Goal: Task Accomplishment & Management: Complete application form

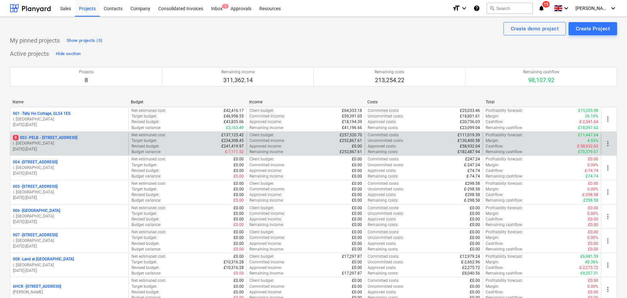
click at [69, 135] on p "8 003 - PELB - [GEOGRAPHIC_DATA], [GEOGRAPHIC_DATA], GL2 7NE" at bounding box center [45, 138] width 64 height 6
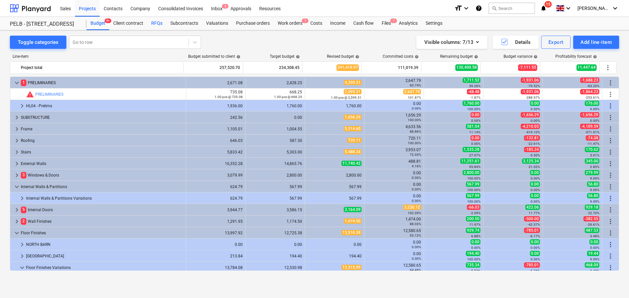
click at [164, 19] on div "RFQs" at bounding box center [156, 23] width 19 height 13
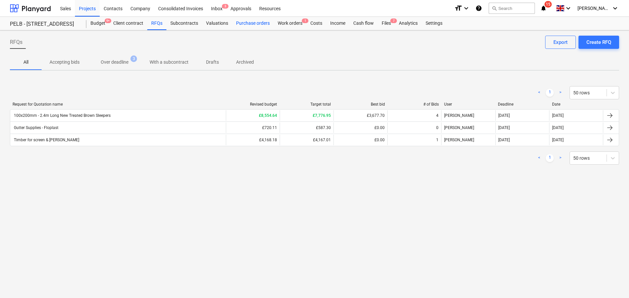
click at [248, 22] on div "Purchase orders" at bounding box center [253, 23] width 42 height 13
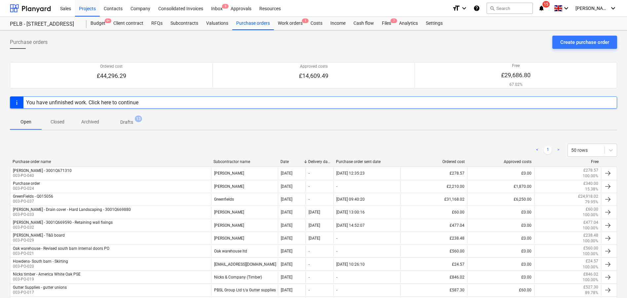
click at [592, 35] on div "Purchase orders Create purchase order Ordered cost £44,296.29 Approved costs £1…" at bounding box center [313, 201] width 627 height 342
click at [563, 42] on div "Create purchase order" at bounding box center [584, 42] width 49 height 9
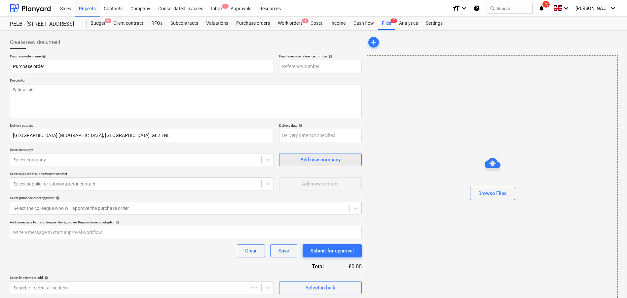
type textarea "x"
type input "003-PO-046"
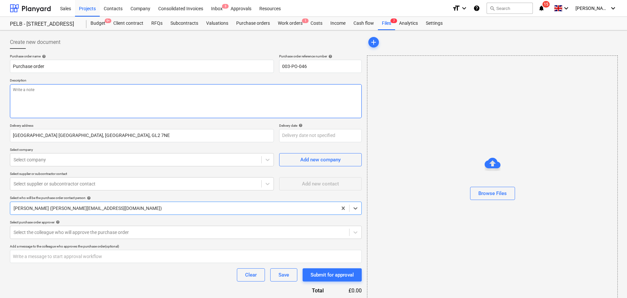
click at [83, 103] on textarea at bounding box center [186, 101] width 352 height 34
type textarea "x"
type textarea "5"
type textarea "x"
type textarea "5nr"
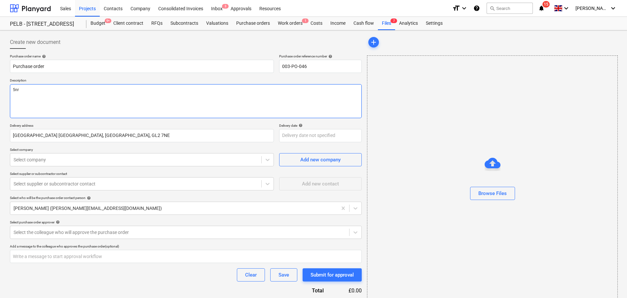
type textarea "x"
type textarea "5nr"
type textarea "x"
type textarea "5nr b"
type textarea "x"
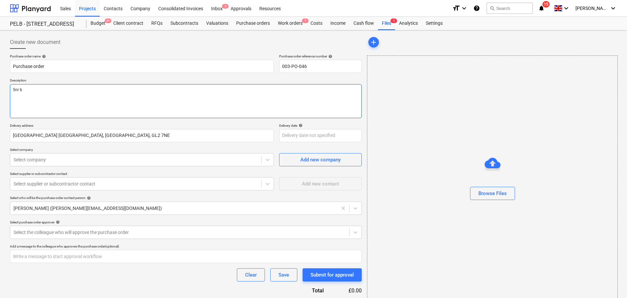
type textarea "5nr ba"
type textarea "x"
type textarea "5nr bag"
type textarea "x"
type textarea "5nr bags"
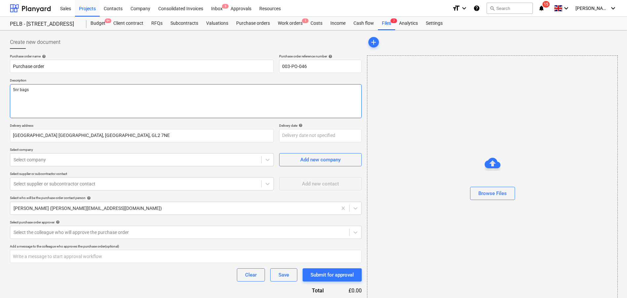
type textarea "x"
type textarea "5nr bags"
type textarea "x"
type textarea "5nr bags o"
type textarea "x"
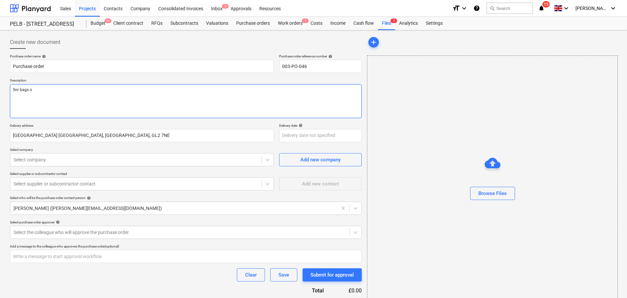
type textarea "5nr bags of"
type textarea "x"
type textarea "5nr bags of"
type textarea "x"
type textarea "5nr bags of g"
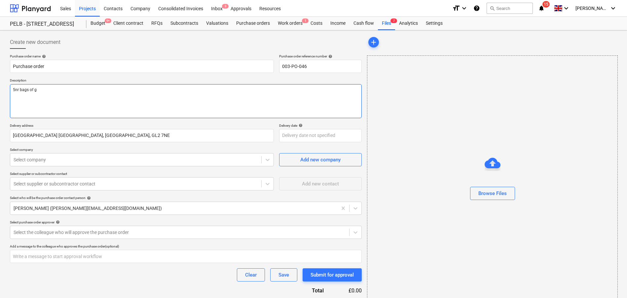
type textarea "x"
type textarea "5nr bags of gr"
type textarea "x"
type textarea "5nr bags of gre"
type textarea "x"
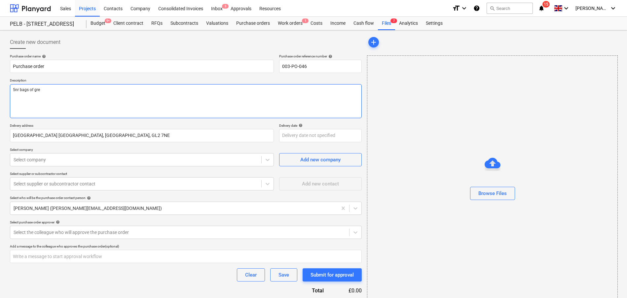
type textarea "5nr bags of grey"
type textarea "x"
type textarea "5nr bags of grey"
type textarea "x"
type textarea "5nr bags of grey c"
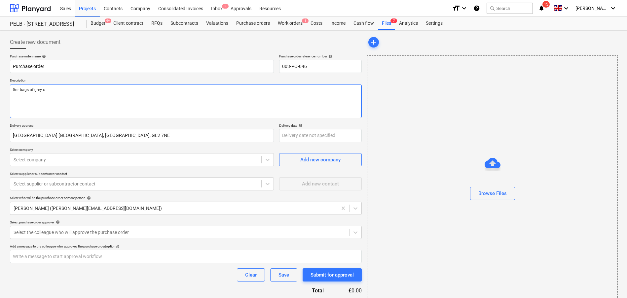
type textarea "x"
type textarea "5nr bags of grey ce"
type textarea "x"
type textarea "5nr bags of grey cem"
type textarea "x"
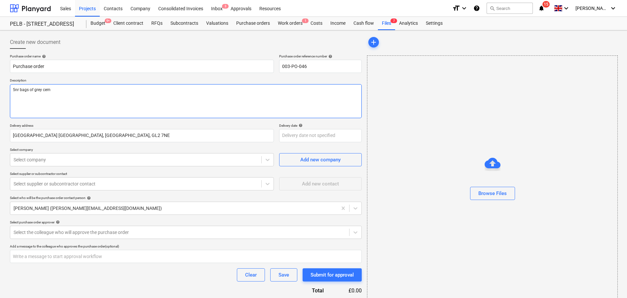
type textarea "5nr bags of grey ceme"
type textarea "x"
type textarea "5nr bags of grey cemen"
type textarea "x"
type textarea "5nr bags of grey cement"
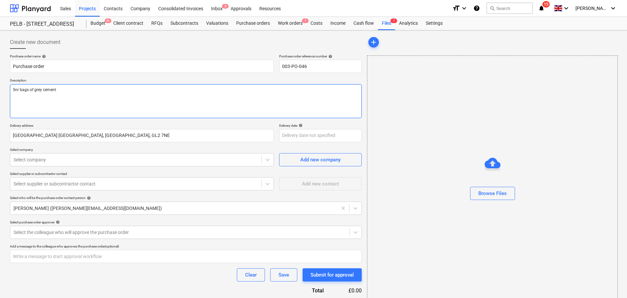
type textarea "x"
type textarea "5nr bags of grey cement"
type textarea "x"
type textarea "5nr bags of grey cement"
type textarea "x"
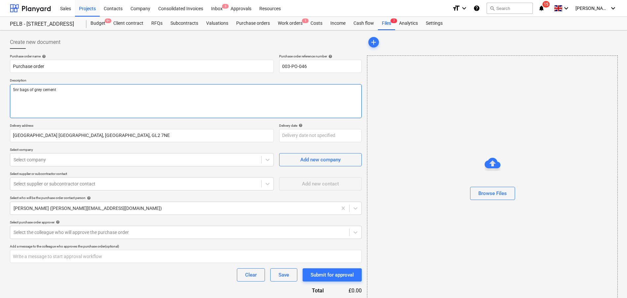
type textarea "5nr bags of grey cement 1"
type textarea "x"
type textarea "5nr bags of grey cement 1nr"
type textarea "x"
type textarea "5nr bags of grey cement 1nr"
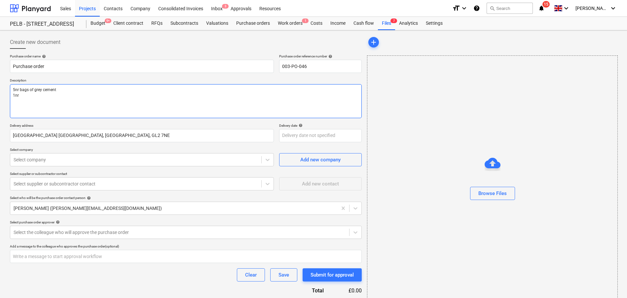
type textarea "x"
type textarea "5nr bags of grey cement 1nr to"
type textarea "x"
type textarea "5nr bags of grey cement 1nr ton"
type textarea "x"
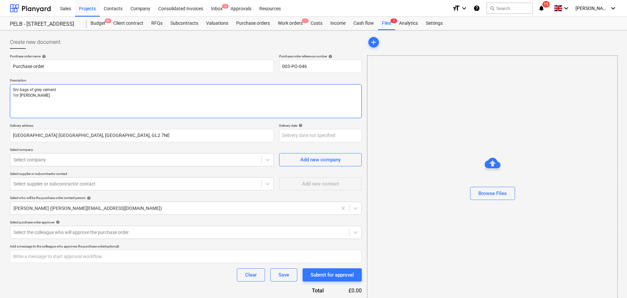
type textarea "5nr bags of grey cement 1nr tonne"
type textarea "x"
type textarea "5nr bags of grey cement 1nr tonne"
type textarea "x"
type textarea "5nr bags of grey cement 1nr tonne ba"
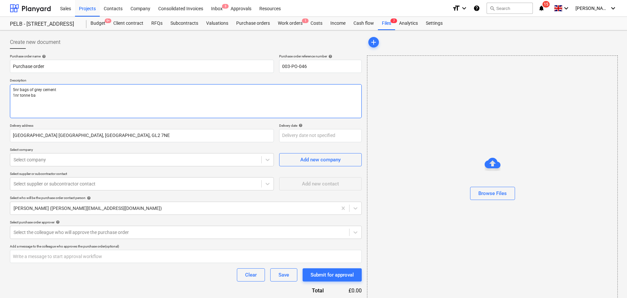
type textarea "x"
type textarea "5nr bags of grey cement 1nr tonne bac"
type textarea "x"
type textarea "5nr bags of grey cement 1nr tonne ba"
type textarea "x"
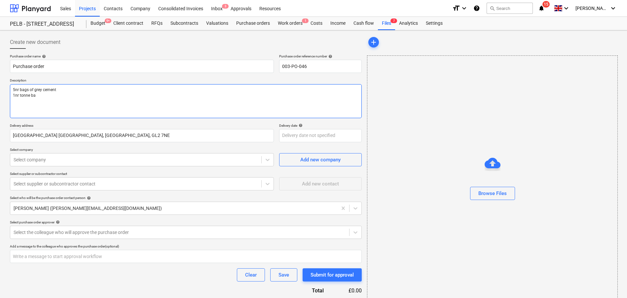
type textarea "5nr bags of grey cement 1nr tonne bag"
type textarea "x"
type textarea "5nr bags of grey cement 1nr tonne bag"
type textarea "x"
type textarea "5nr bags of grey cement 1nr tonne bag o"
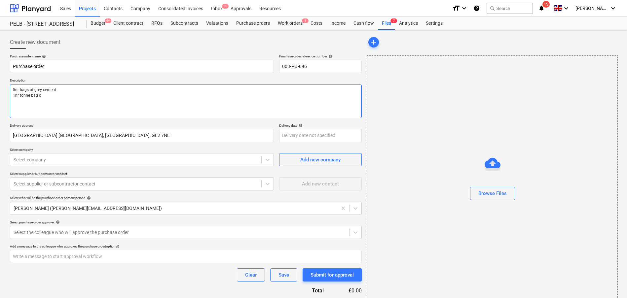
type textarea "x"
type textarea "5nr bags of grey cement 1nr tonne bag of"
type textarea "x"
type textarea "5nr bags of grey cement 1nr tonne bag of"
type textarea "x"
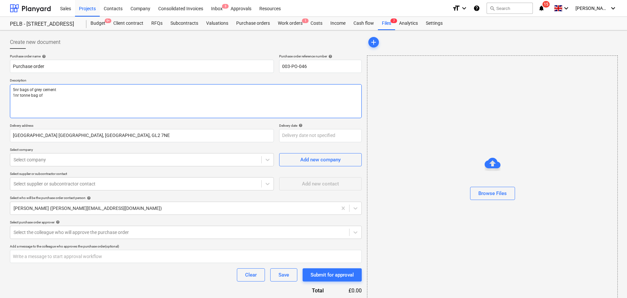
type textarea "5nr bags of grey cement 1nr tonne bag of s"
type textarea "x"
type textarea "5nr bags of grey cement 1nr tonne bag of sc"
type textarea "x"
type textarea "5nr bags of grey cement 1nr tonne bag of scr"
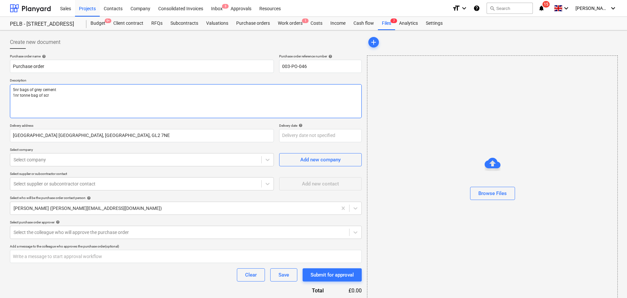
type textarea "x"
type textarea "5nr bags of grey cement 1nr tonne bag of scre"
type textarea "x"
type textarea "5nr bags of grey cement 1nr tonne bag of scree"
type textarea "x"
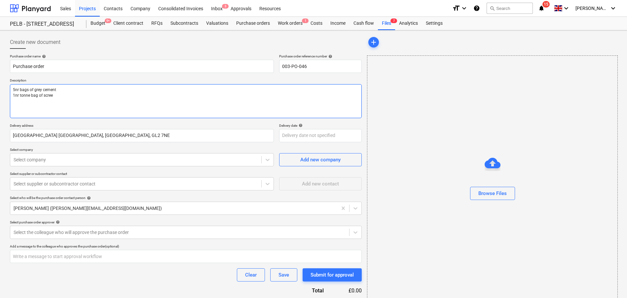
type textarea "5nr bags of grey cement 1nr tonne bag of screed"
type textarea "x"
type textarea "5nr bags of grey cement 1nr tonne bag of screedi"
type textarea "x"
type textarea "5nr bags of grey cement 1nr tonne bag of screedig"
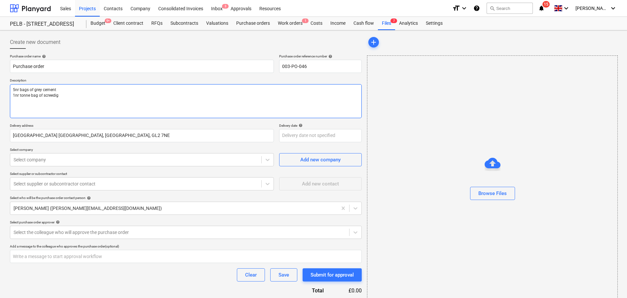
type textarea "x"
type textarea "5nr bags of grey cement 1nr tonne bag of screedig"
type textarea "x"
type textarea "5nr bags of grey cement 1nr tonne bag of screedig"
type textarea "x"
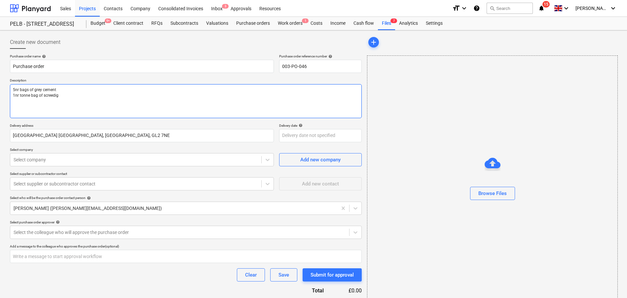
type textarea "5nr bags of grey cement 1nr tonne bag of screedi"
type textarea "x"
type textarea "5nr bags of grey cement 1nr tonne bag of screedin"
type textarea "x"
type textarea "5nr bags of grey cement 1nr tonne bag of screedin"
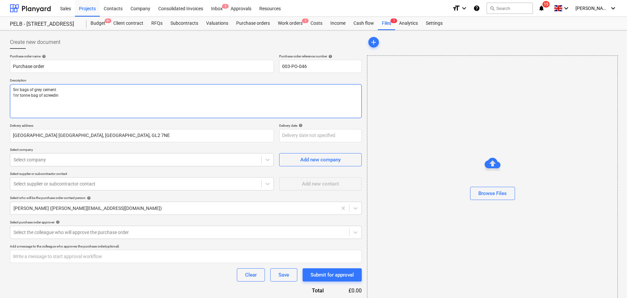
type textarea "x"
type textarea "5nr bags of grey cement 1nr tonne bag of screedin"
type textarea "x"
type textarea "5nr bags of grey cement 1nr tonne bag of screeding"
type textarea "x"
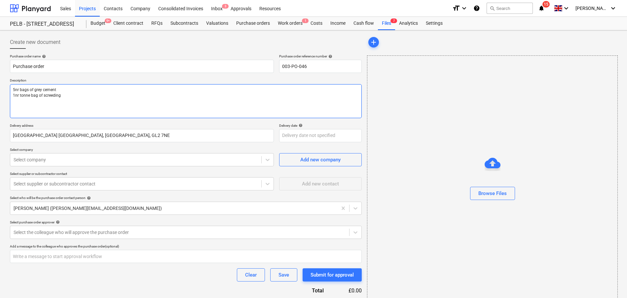
type textarea "5nr bags of grey cement 1nr tonne bag of screeding"
type textarea "x"
type textarea "5nr bags of grey cement 1nr tonne bag of screeding s"
type textarea "x"
type textarea "5nr bags of grey cement 1nr tonne bag of screeding sc"
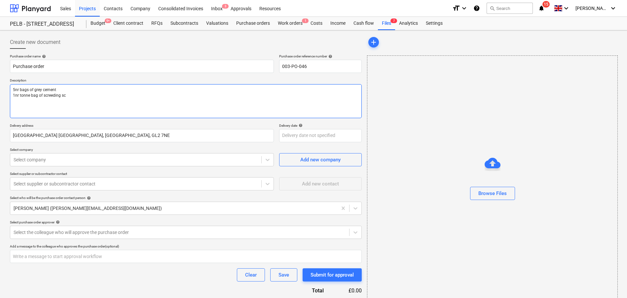
type textarea "x"
type textarea "5nr bags of grey cement 1nr tonne bag of screeding sca"
type textarea "x"
type textarea "5nr bags of grey cement 1nr tonne bag of screeding scan"
type textarea "x"
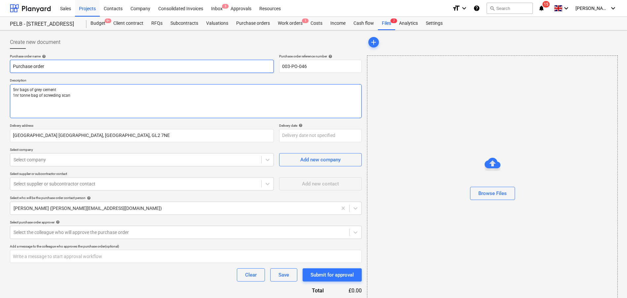
type textarea "5nr bags of grey cement 1nr tonne bag of screeding scan"
drag, startPoint x: 50, startPoint y: 67, endPoint x: -17, endPoint y: 68, distance: 67.0
click at [0, 68] on html "Sales Projects Contacts Company Consolidated Invoices Inbox 3 Approvals Resourc…" at bounding box center [313, 149] width 627 height 298
type textarea "x"
type input "T"
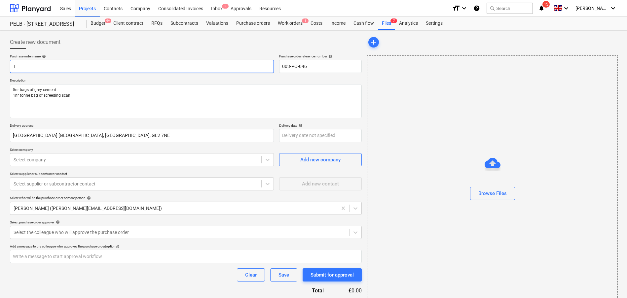
type textarea "x"
type input "Tr"
type textarea "x"
type input "Tra"
type textarea "x"
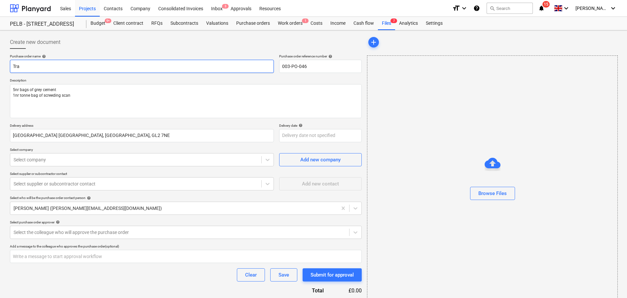
type input "Trav"
type textarea "x"
type input "Travi"
type textarea "x"
type input "[PERSON_NAME]"
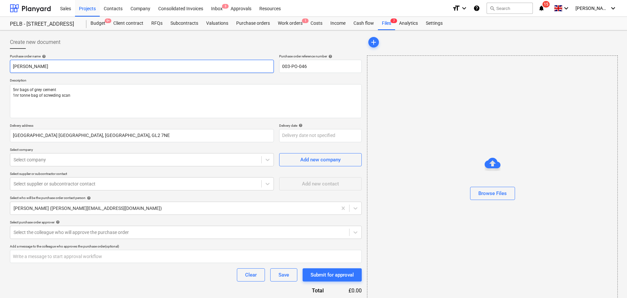
type textarea "x"
type input "[PERSON_NAME]"
type textarea "x"
type input "[PERSON_NAME]"
type textarea "x"
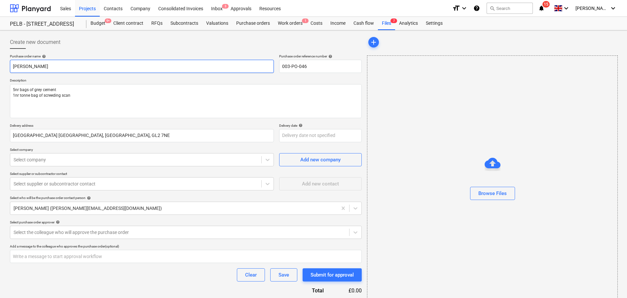
type input "[PERSON_NAME]"
type textarea "x"
type input "[PERSON_NAME]"
type textarea "x"
type input "[PERSON_NAME]"
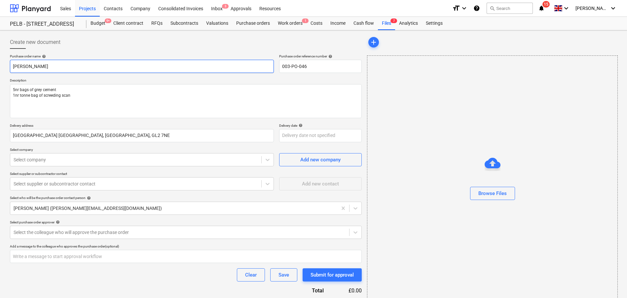
type textarea "x"
type input "[PERSON_NAME]"
type textarea "x"
type input "[PERSON_NAME]"
type textarea "x"
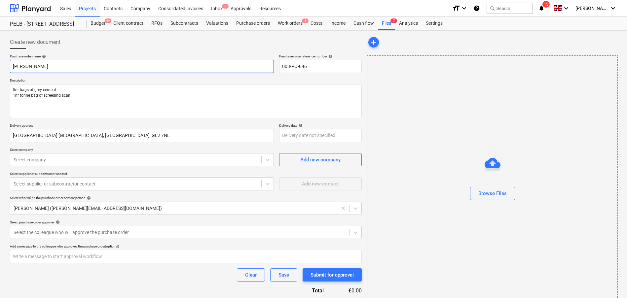
type input "[PERSON_NAME]"
type textarea "x"
type input "[PERSON_NAME] -"
type textarea "x"
type input "[PERSON_NAME] - R"
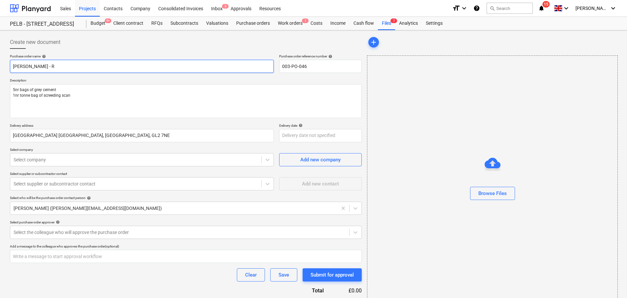
type textarea "x"
type input "[PERSON_NAME] - [PERSON_NAME]"
type textarea "x"
type input "[PERSON_NAME]"
type textarea "x"
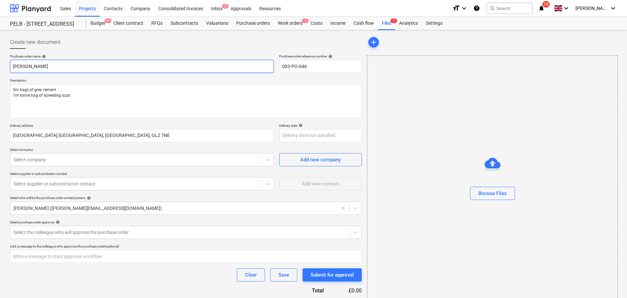
type input "[PERSON_NAME] - Ramp"
type textarea "x"
type input "[PERSON_NAME] - Ramp"
type textarea "x"
type input "[PERSON_NAME] - Ramp m"
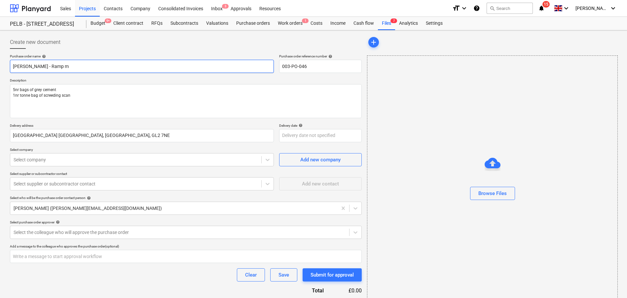
type textarea "x"
type input "[PERSON_NAME] - Ramp ma"
type textarea "x"
type input "[PERSON_NAME] - Ramp mat"
type textarea "x"
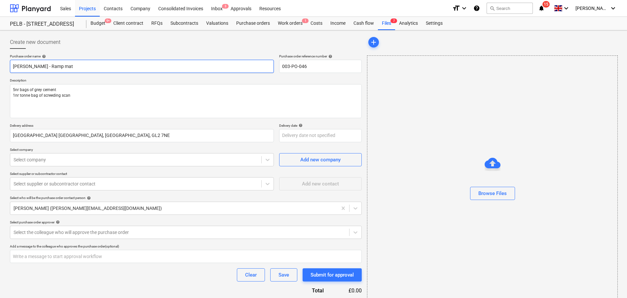
type input "[PERSON_NAME] - Ramp mate"
type textarea "x"
type input "[PERSON_NAME] - Ramp mater"
type textarea "x"
type input "[PERSON_NAME] - Ramp [PERSON_NAME]"
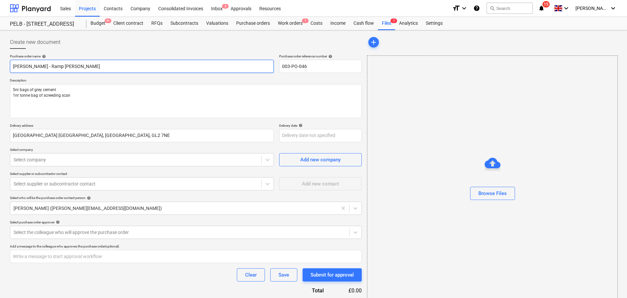
type textarea "x"
type input "[PERSON_NAME] - Ramp materai"
type textarea "x"
type input "[PERSON_NAME] - Ramp [PERSON_NAME]"
type textarea "x"
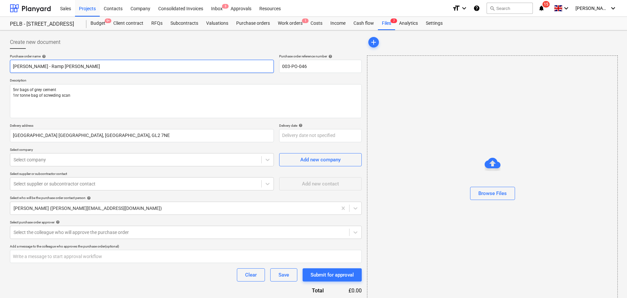
type input "[PERSON_NAME] - Ramp mater"
type textarea "x"
type input "[PERSON_NAME] - Ramp materi"
type textarea "x"
type input "[PERSON_NAME] - Ramp materil"
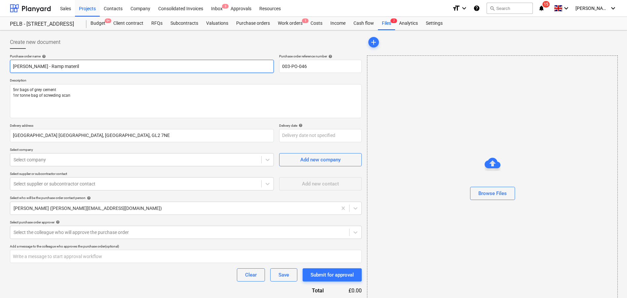
type textarea "x"
type input "[PERSON_NAME] - Ramp materils"
type textarea "x"
type input "[PERSON_NAME] - Ramp materil"
type textarea "x"
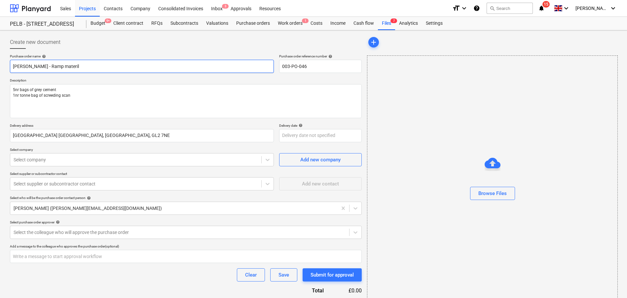
type input "[PERSON_NAME] - Ramp materi"
type textarea "x"
type input "[PERSON_NAME] - Ramp materia"
type textarea "x"
type input "[PERSON_NAME] - Ramp material"
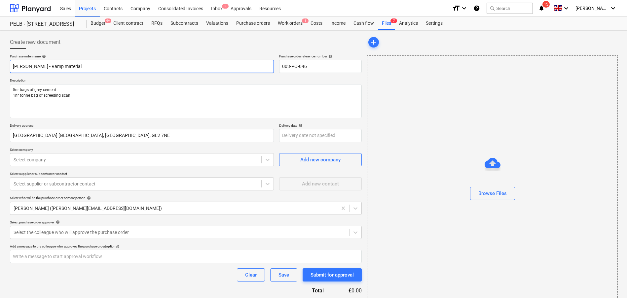
type textarea "x"
type input "[PERSON_NAME] - Ramp materials"
type textarea "x"
type input "[PERSON_NAME] - Ramp materials"
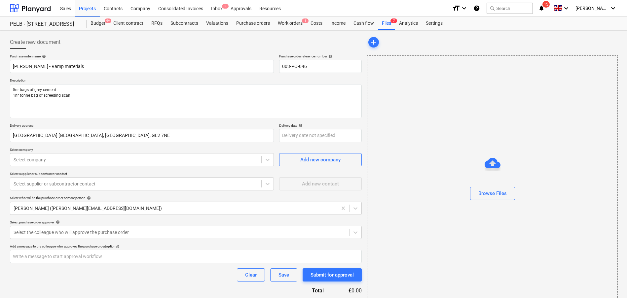
type textarea "x"
click at [91, 172] on p "Select supplier or subcontractor contact" at bounding box center [142, 175] width 264 height 6
click at [95, 160] on div at bounding box center [136, 159] width 244 height 7
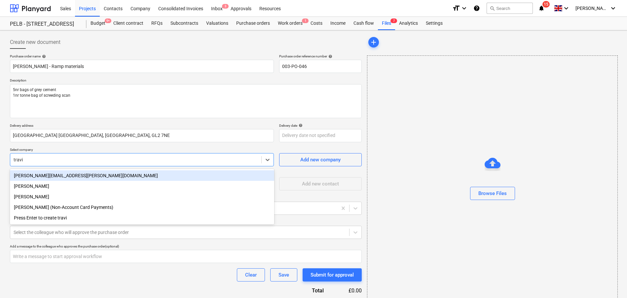
type input "[PERSON_NAME]"
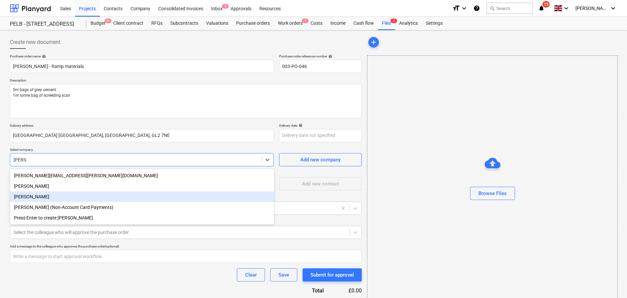
click at [79, 194] on div "[PERSON_NAME]" at bounding box center [142, 196] width 264 height 11
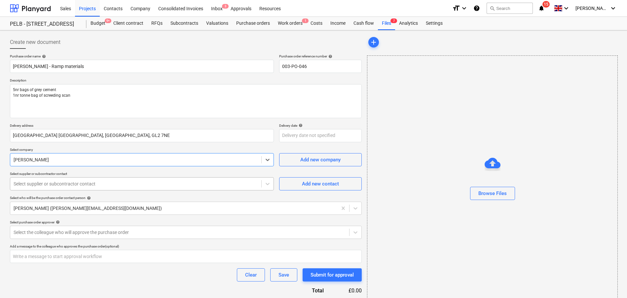
click at [97, 181] on div at bounding box center [136, 184] width 244 height 7
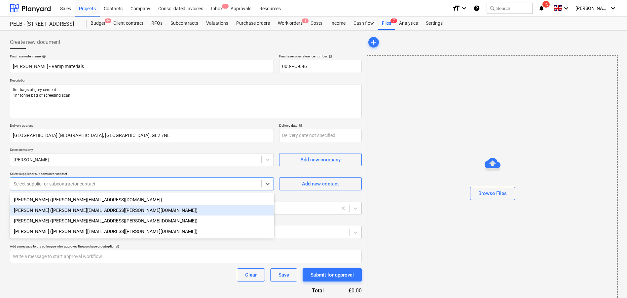
click at [140, 210] on div "[PERSON_NAME] ([PERSON_NAME][EMAIL_ADDRESS][PERSON_NAME][DOMAIN_NAME])" at bounding box center [142, 210] width 264 height 11
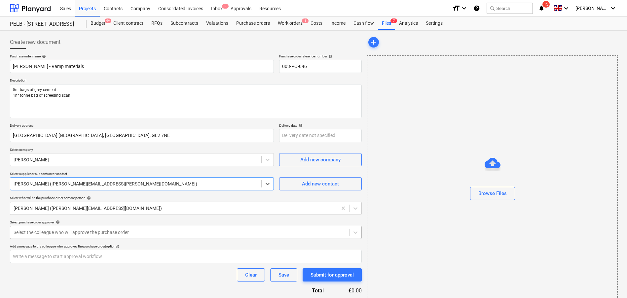
click at [106, 229] on div at bounding box center [180, 232] width 332 height 7
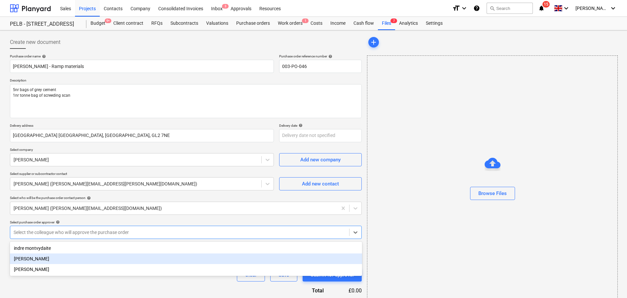
click at [103, 261] on div "[PERSON_NAME]" at bounding box center [186, 259] width 352 height 11
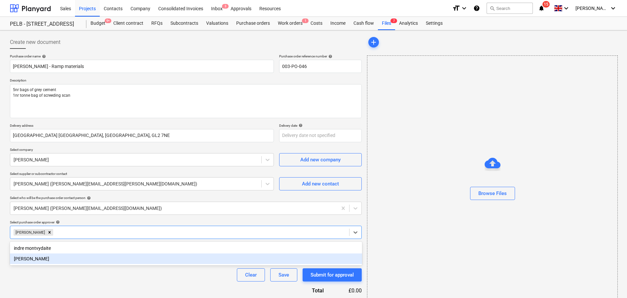
click at [49, 288] on div "Purchase order name help [PERSON_NAME] - Ramp materials Purchase order referenc…" at bounding box center [186, 186] width 352 height 265
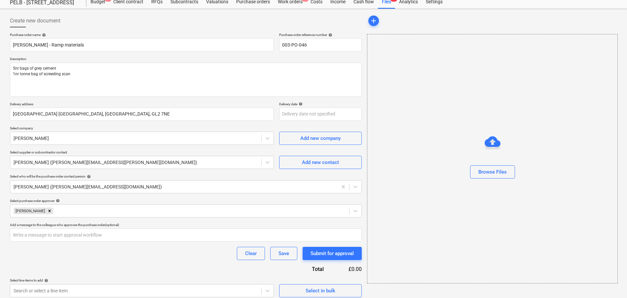
scroll to position [26, 0]
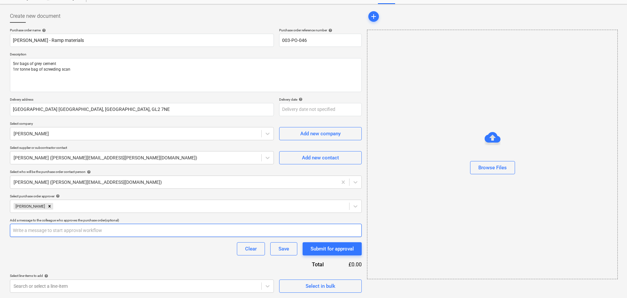
click at [92, 232] on input "text" at bounding box center [186, 230] width 352 height 13
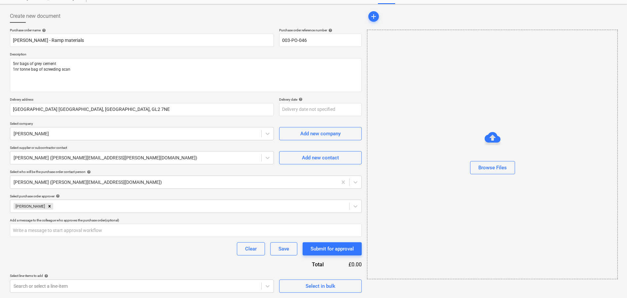
click at [132, 259] on div "Purchase order name help [PERSON_NAME] - Ramp materials Purchase order referenc…" at bounding box center [186, 160] width 352 height 265
click at [125, 272] on body "Sales Projects Contacts Company Consolidated Invoices Inbox 3 Approvals Resourc…" at bounding box center [313, 123] width 627 height 298
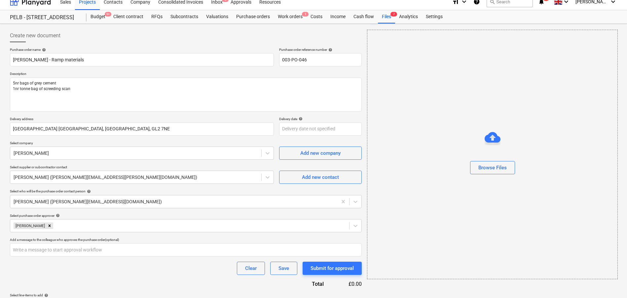
scroll to position [0, 0]
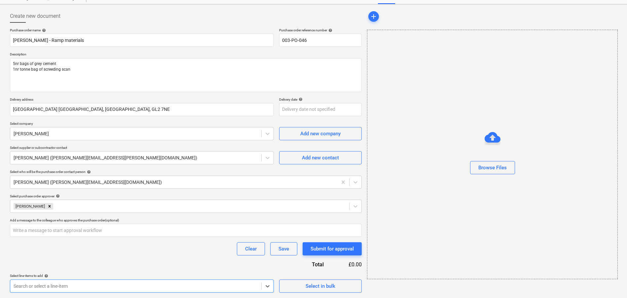
drag, startPoint x: 46, startPoint y: 273, endPoint x: -2, endPoint y: 273, distance: 47.9
click at [0, 272] on html "Sales Projects Contacts Company Consolidated Invoices Inbox 3 Approvals Resourc…" at bounding box center [313, 123] width 627 height 298
click at [33, 272] on body "Sales Projects Contacts Company Consolidated Invoices Inbox 3 Approvals Resourc…" at bounding box center [313, 123] width 627 height 298
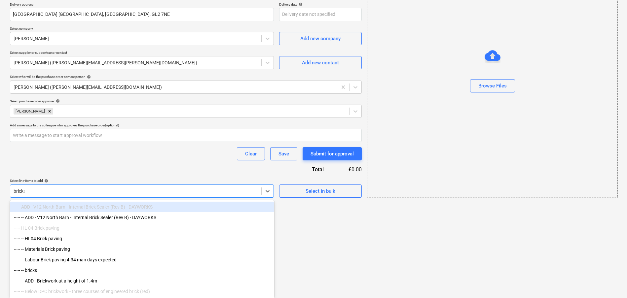
scroll to position [37, 0]
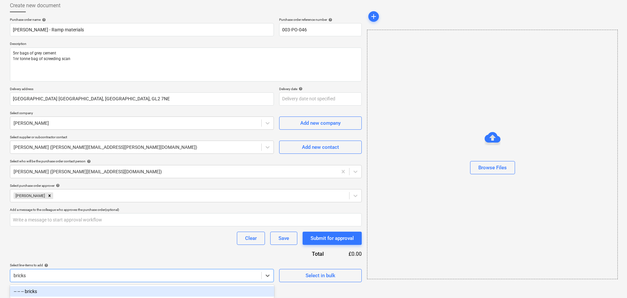
click at [57, 292] on div "-- -- -- bricks" at bounding box center [142, 291] width 264 height 11
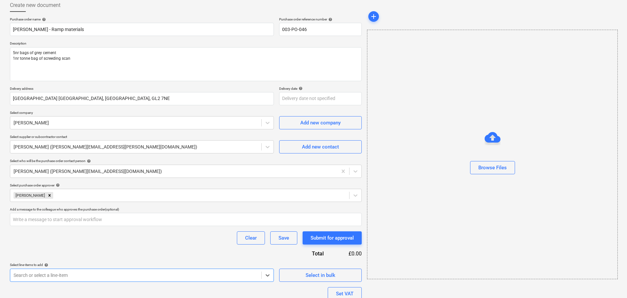
scroll to position [88, 0]
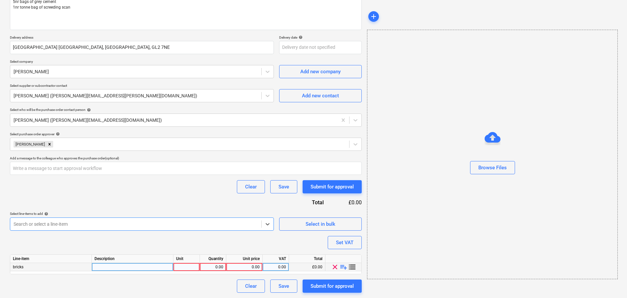
click at [121, 266] on div at bounding box center [133, 267] width 82 height 8
click at [177, 267] on div at bounding box center [186, 267] width 26 height 8
click at [221, 268] on div "1.00" at bounding box center [212, 267] width 21 height 8
click at [194, 268] on div "5" at bounding box center [186, 267] width 26 height 8
click at [226, 265] on div "0.00" at bounding box center [244, 267] width 36 height 8
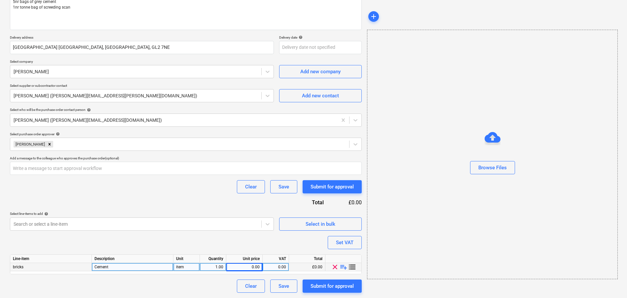
click at [222, 267] on div "1.00" at bounding box center [212, 267] width 21 height 8
click at [251, 265] on div "0.00" at bounding box center [244, 267] width 31 height 8
click at [288, 267] on div "0.00" at bounding box center [275, 267] width 26 height 8
click at [275, 245] on div "Purchase order name help [PERSON_NAME] - Ramp materials Purchase order referenc…" at bounding box center [186, 129] width 352 height 327
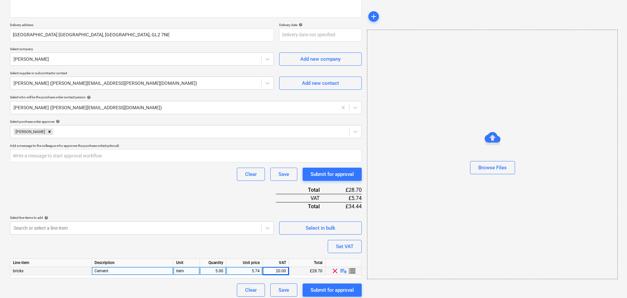
scroll to position [105, 0]
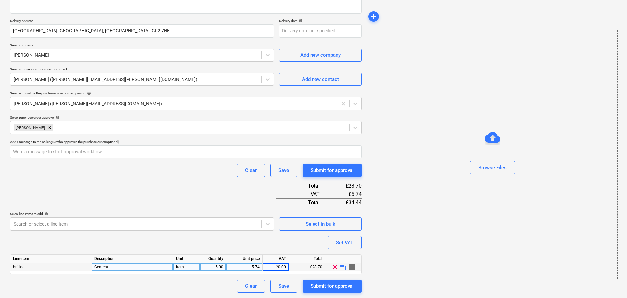
click at [341, 266] on span "playlist_add" at bounding box center [343, 267] width 8 height 8
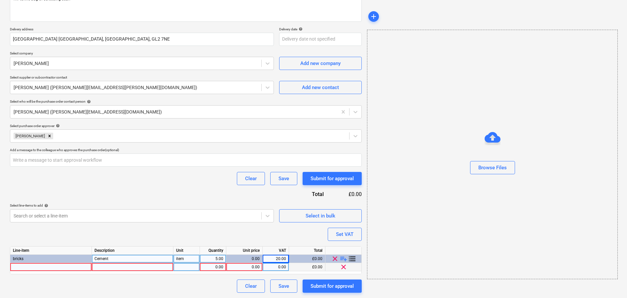
scroll to position [96, 0]
click at [57, 264] on div at bounding box center [51, 267] width 82 height 8
click at [125, 266] on div at bounding box center [133, 267] width 82 height 8
drag, startPoint x: 106, startPoint y: 267, endPoint x: 114, endPoint y: 273, distance: 9.8
click at [106, 267] on input "Shapr/ grit sand bulk bag" at bounding box center [132, 267] width 81 height 8
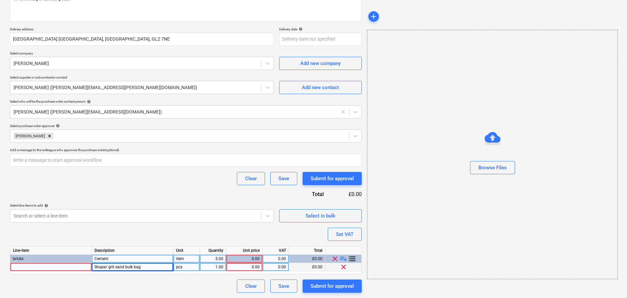
click at [210, 270] on div "1.00" at bounding box center [212, 267] width 21 height 8
click at [182, 269] on div "pcs" at bounding box center [186, 267] width 26 height 8
click at [70, 269] on div at bounding box center [51, 267] width 82 height 8
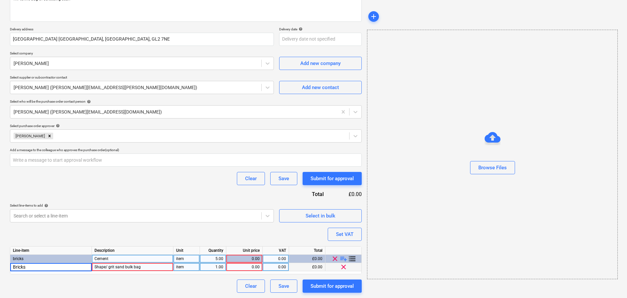
click at [200, 230] on div "Purchase order name help [PERSON_NAME] - Ramp materials Purchase order referenc…" at bounding box center [186, 125] width 352 height 335
click at [243, 267] on div "0.00" at bounding box center [244, 267] width 31 height 8
click at [248, 259] on div "0.00" at bounding box center [244, 259] width 31 height 8
click at [256, 258] on div "0.00" at bounding box center [244, 259] width 31 height 8
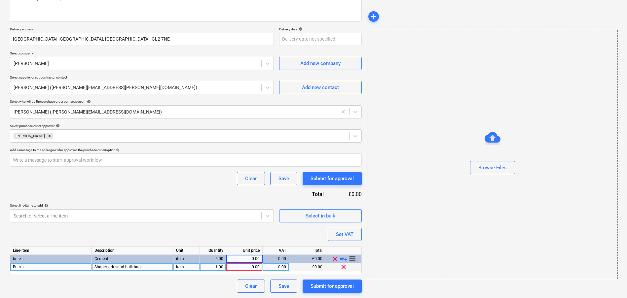
click at [240, 229] on div "Purchase order name help [PERSON_NAME] - Ramp materials Purchase order referenc…" at bounding box center [186, 125] width 352 height 335
click at [343, 266] on span "clear" at bounding box center [343, 267] width 8 height 8
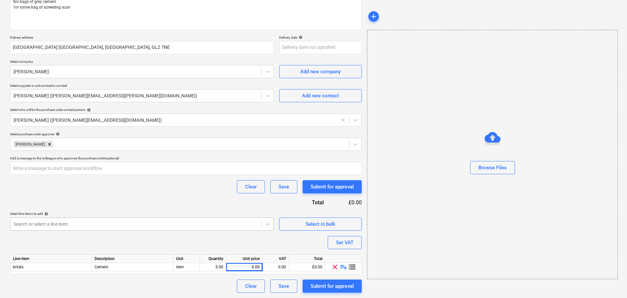
scroll to position [124, 0]
click at [148, 210] on body "Sales Projects Contacts Company Consolidated Invoices Inbox 3 Approvals Resourc…" at bounding box center [313, 61] width 627 height 298
click at [186, 190] on div "Clear Save Submit for approval" at bounding box center [186, 186] width 352 height 13
click at [183, 284] on div "Clear Save Submit for approval" at bounding box center [186, 286] width 352 height 13
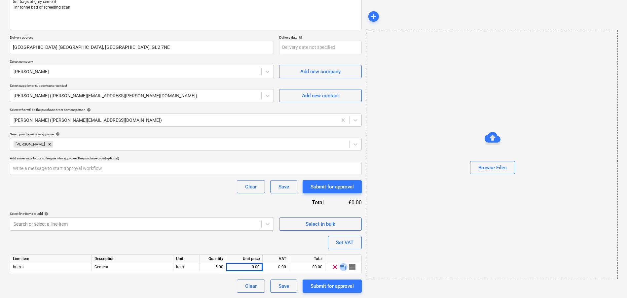
click at [345, 267] on span "playlist_add" at bounding box center [343, 267] width 8 height 8
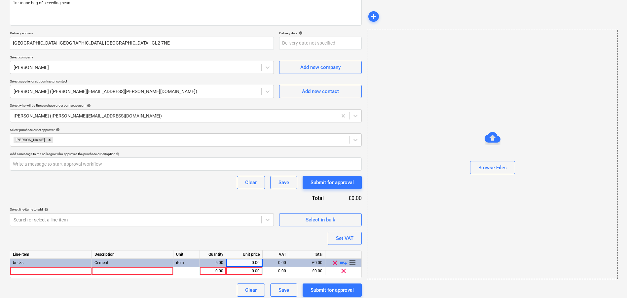
scroll to position [96, 0]
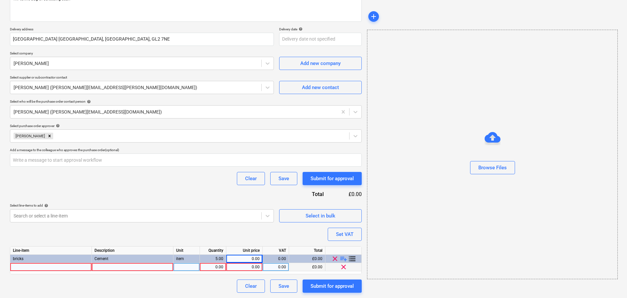
click at [87, 267] on div at bounding box center [51, 267] width 82 height 8
click at [131, 269] on div at bounding box center [133, 267] width 82 height 8
click at [344, 268] on span "clear" at bounding box center [343, 267] width 8 height 8
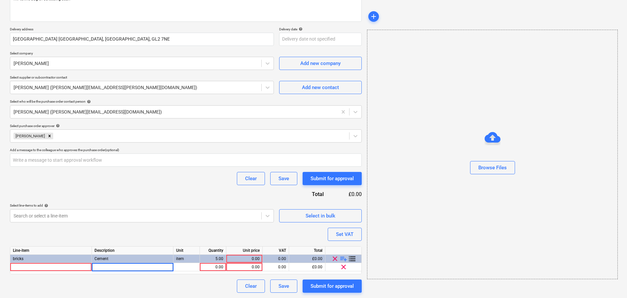
scroll to position [88, 0]
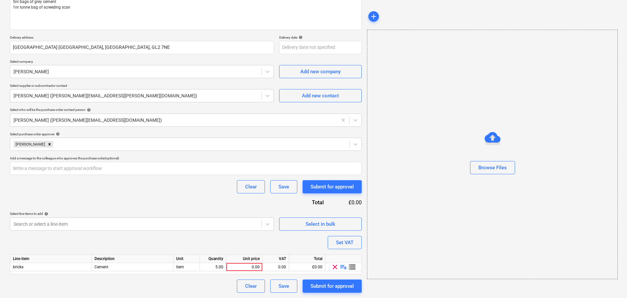
click at [210, 245] on div "Purchase order name help [PERSON_NAME] - Ramp materials Purchase order referenc…" at bounding box center [186, 129] width 352 height 327
click at [344, 269] on span "playlist_add" at bounding box center [343, 267] width 8 height 8
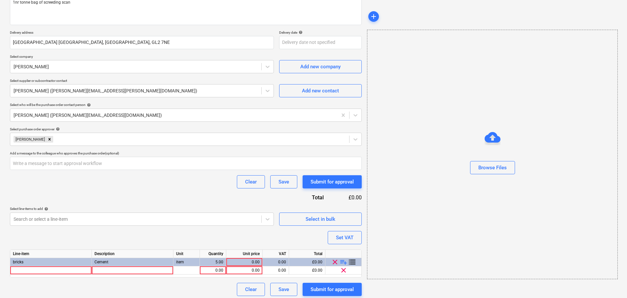
scroll to position [96, 0]
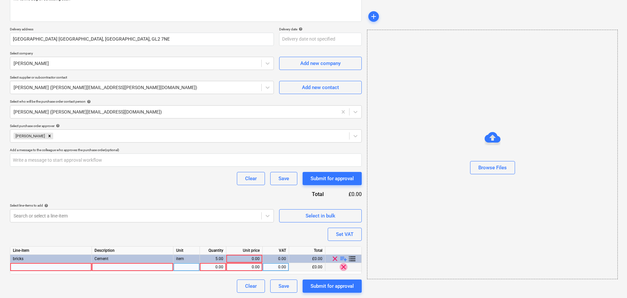
click at [345, 266] on span "clear" at bounding box center [343, 267] width 8 height 8
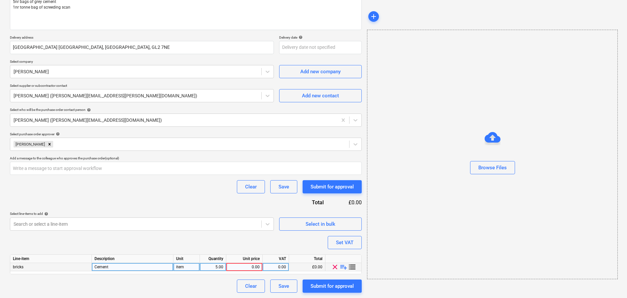
click at [256, 266] on div "0.00" at bounding box center [244, 267] width 31 height 8
click at [276, 245] on div "Purchase order name help [PERSON_NAME] - Ramp materials Purchase order referenc…" at bounding box center [186, 129] width 352 height 327
click at [283, 264] on div "0.00" at bounding box center [275, 267] width 21 height 8
click at [287, 244] on div "Purchase order name help [PERSON_NAME] - Ramp materials Purchase order referenc…" at bounding box center [186, 129] width 352 height 327
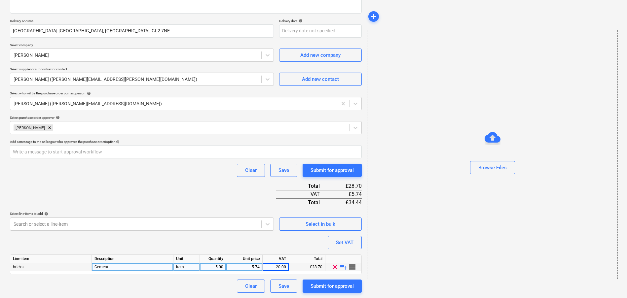
click at [344, 269] on span "playlist_add" at bounding box center [343, 267] width 8 height 8
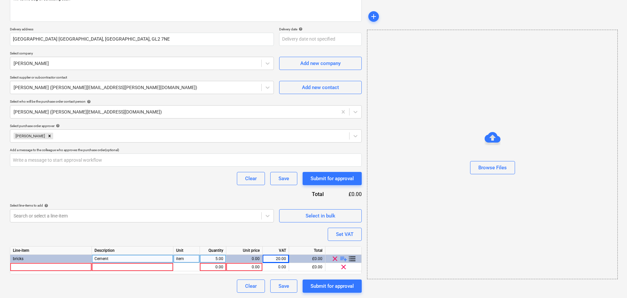
scroll to position [96, 0]
click at [345, 267] on span "clear" at bounding box center [343, 267] width 8 height 8
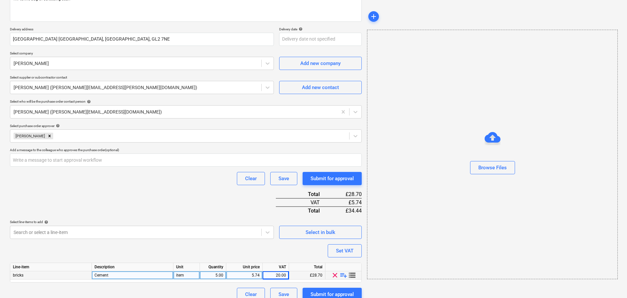
click at [278, 247] on div "Purchase order name help [PERSON_NAME] - Ramp materials Purchase order referenc…" at bounding box center [186, 129] width 352 height 343
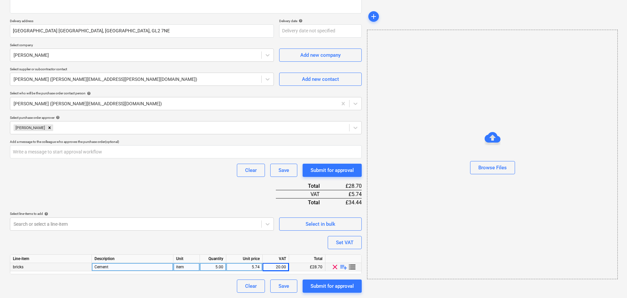
click at [158, 264] on div "Cement" at bounding box center [133, 267] width 82 height 8
click at [158, 266] on input "Cement" at bounding box center [132, 267] width 81 height 8
click at [215, 270] on div "5.00" at bounding box center [212, 267] width 21 height 8
click at [184, 240] on div "Purchase order name help [PERSON_NAME] - Ramp materials Purchase order referenc…" at bounding box center [186, 120] width 352 height 343
click at [344, 269] on span "playlist_add" at bounding box center [343, 267] width 8 height 8
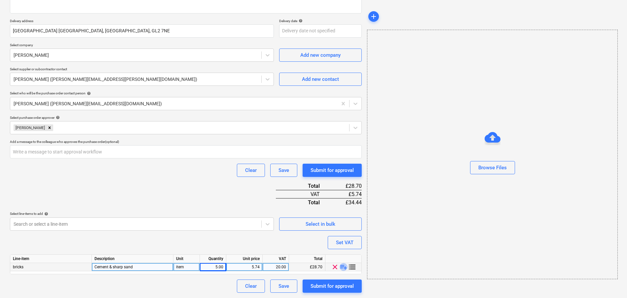
scroll to position [96, 0]
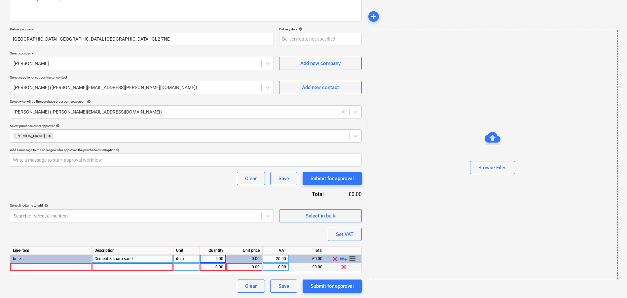
click at [48, 266] on div at bounding box center [51, 267] width 82 height 8
click at [71, 269] on div at bounding box center [51, 267] width 82 height 8
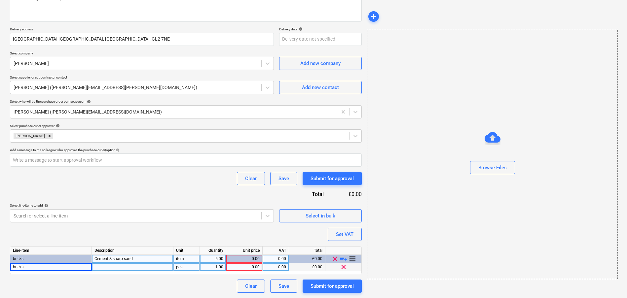
click at [140, 256] on div "Cement & sharp sand" at bounding box center [133, 259] width 82 height 8
click at [141, 259] on input "Cement & sharp sand" at bounding box center [132, 259] width 81 height 8
drag, startPoint x: 138, startPoint y: 259, endPoint x: 118, endPoint y: 259, distance: 20.1
click at [118, 259] on input "Cement & sharp sand" at bounding box center [132, 259] width 81 height 8
drag, startPoint x: 141, startPoint y: 258, endPoint x: 116, endPoint y: 260, distance: 25.5
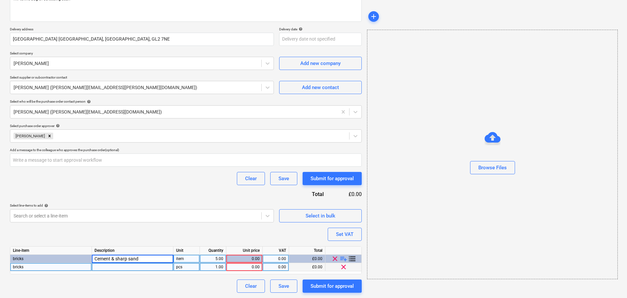
click at [116, 260] on input "Cement & sharp sand" at bounding box center [132, 259] width 81 height 8
click at [112, 266] on div at bounding box center [133, 267] width 82 height 8
drag, startPoint x: 113, startPoint y: 259, endPoint x: 96, endPoint y: 258, distance: 17.3
click at [96, 258] on div "Cement & sharp sand" at bounding box center [133, 259] width 82 height 8
click at [112, 258] on input "Cement & sharp sand" at bounding box center [132, 259] width 81 height 8
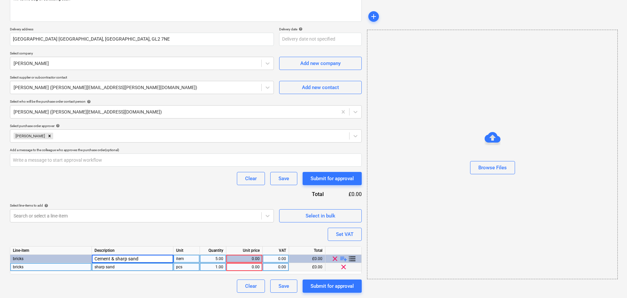
drag, startPoint x: 144, startPoint y: 259, endPoint x: 112, endPoint y: 256, distance: 32.5
click at [112, 256] on input "Cement & sharp sand" at bounding box center [132, 259] width 81 height 8
click at [191, 268] on div "pcs" at bounding box center [186, 267] width 26 height 8
click at [259, 259] on div "0.00" at bounding box center [244, 259] width 31 height 8
click at [256, 258] on div "0.00" at bounding box center [244, 259] width 31 height 8
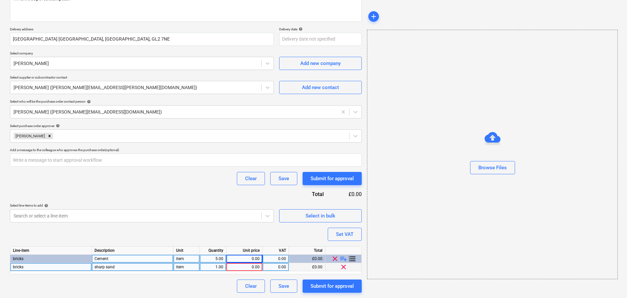
click at [256, 260] on div "0.00" at bounding box center [244, 259] width 31 height 8
click at [258, 260] on div "0.00" at bounding box center [244, 259] width 31 height 8
click at [251, 271] on div "0.00" at bounding box center [244, 267] width 31 height 8
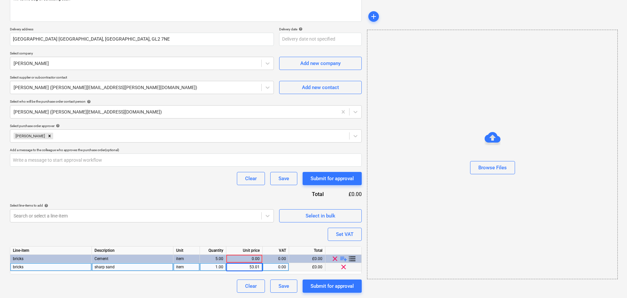
click at [281, 266] on div "0.00" at bounding box center [275, 267] width 21 height 8
click at [247, 259] on div "Purchase order name help [PERSON_NAME] - Ramp materials Purchase order referenc…" at bounding box center [186, 125] width 352 height 335
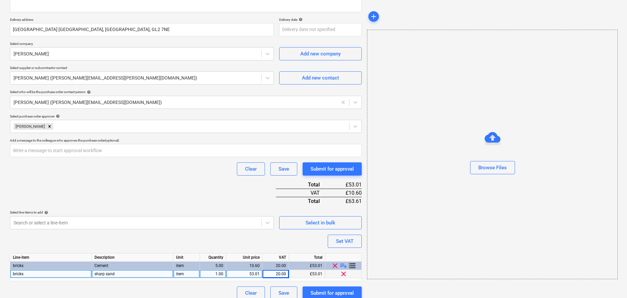
scroll to position [113, 0]
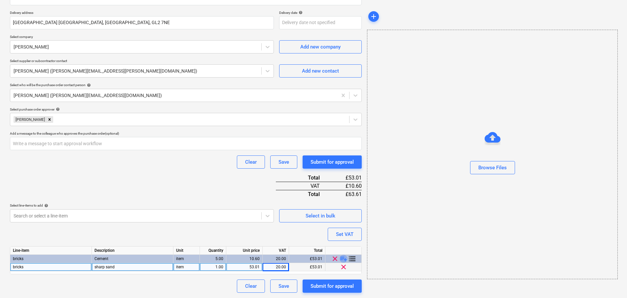
click at [343, 259] on span "playlist_add" at bounding box center [343, 259] width 8 height 8
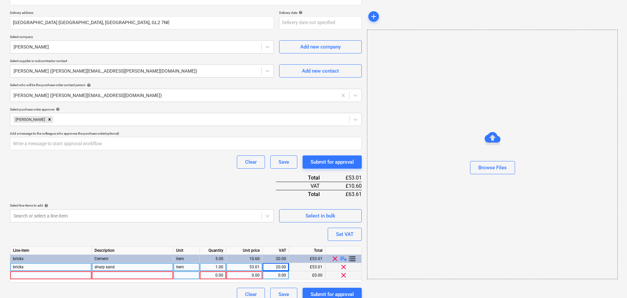
click at [52, 277] on div at bounding box center [51, 275] width 82 height 8
click at [54, 269] on div "bricks" at bounding box center [51, 267] width 82 height 8
click at [53, 277] on div at bounding box center [51, 275] width 82 height 8
click at [73, 275] on div at bounding box center [51, 275] width 82 height 8
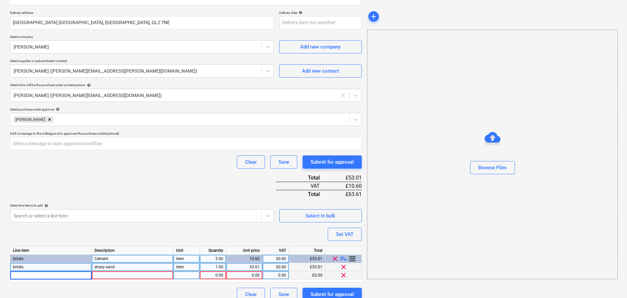
click at [108, 257] on div "Cement" at bounding box center [133, 259] width 82 height 8
click at [119, 277] on div at bounding box center [133, 275] width 82 height 8
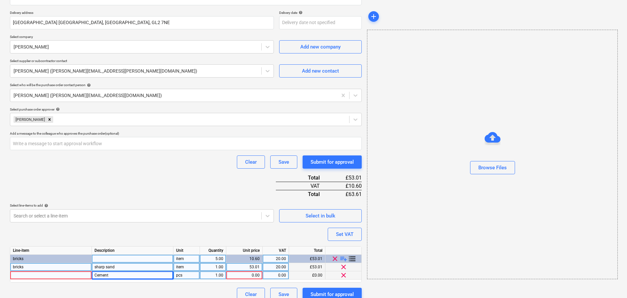
click at [70, 277] on div at bounding box center [51, 275] width 82 height 8
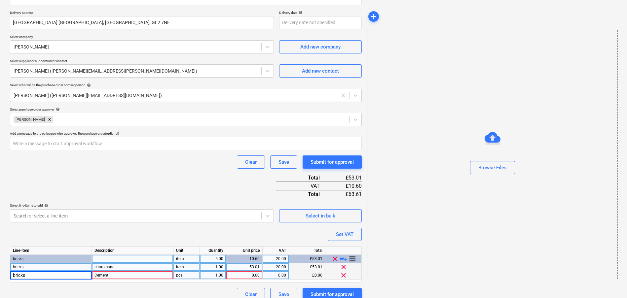
click at [188, 278] on div "pcs" at bounding box center [186, 275] width 26 height 8
click at [216, 276] on div "1.00" at bounding box center [212, 275] width 21 height 8
click at [225, 264] on div "1.00" at bounding box center [213, 267] width 26 height 8
click at [215, 277] on div "1.00" at bounding box center [212, 275] width 21 height 8
click at [241, 275] on div "0.00" at bounding box center [244, 275] width 31 height 8
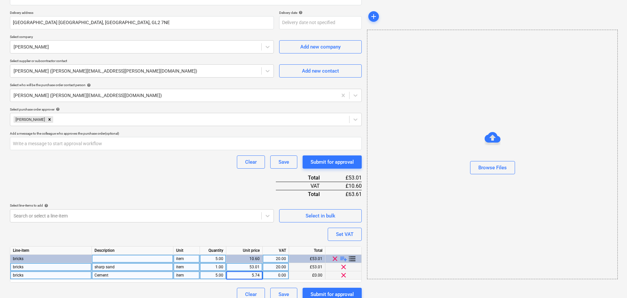
click at [284, 273] on div "0.00" at bounding box center [275, 275] width 21 height 8
click at [294, 234] on div "Purchase order name help [PERSON_NAME] - Ramp materials Purchase order referenc…" at bounding box center [186, 121] width 352 height 360
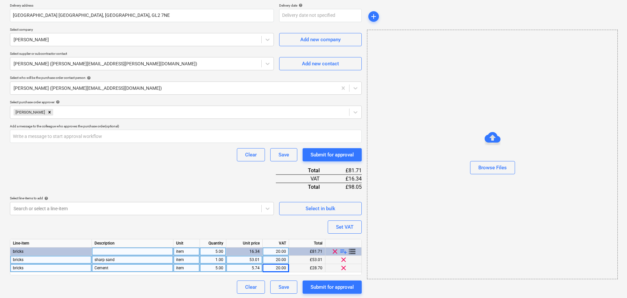
scroll to position [121, 0]
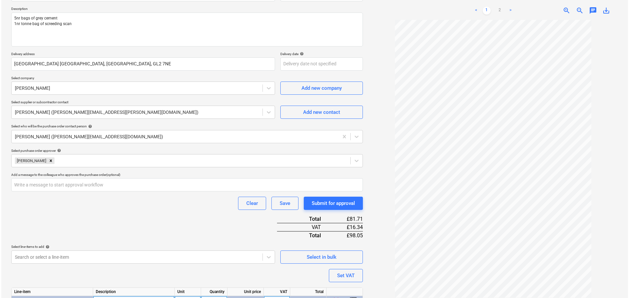
scroll to position [121, 0]
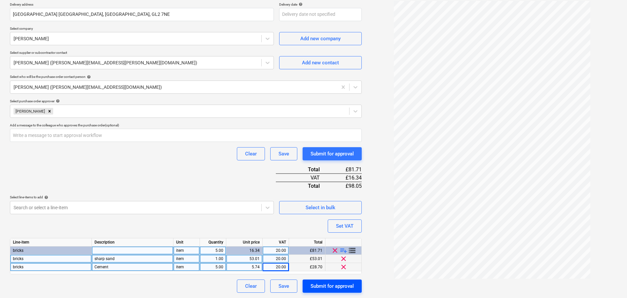
click at [335, 290] on div "Submit for approval" at bounding box center [331, 286] width 43 height 9
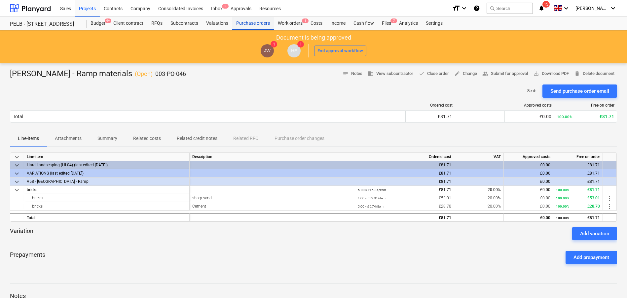
click at [255, 23] on div "Purchase orders" at bounding box center [253, 23] width 42 height 13
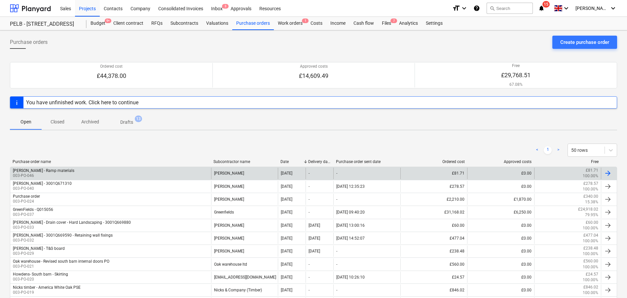
click at [144, 171] on div "[PERSON_NAME] - Ramp materials 003-PO-046" at bounding box center [110, 173] width 201 height 11
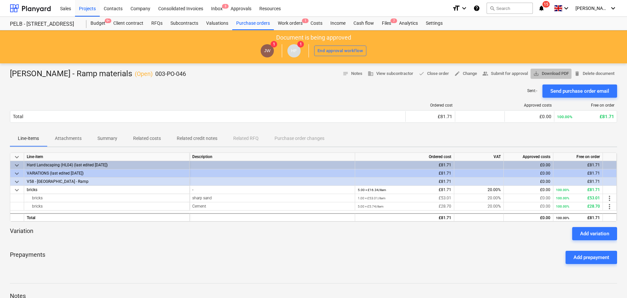
click at [557, 74] on span "save_alt Download PDF" at bounding box center [551, 74] width 36 height 8
